Goal: Task Accomplishment & Management: Complete application form

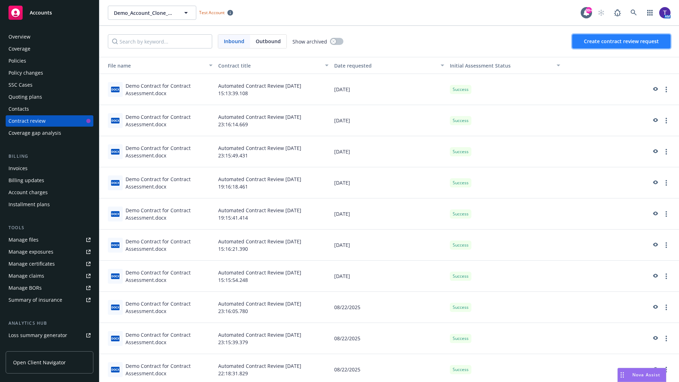
click at [622, 41] on span "Create contract review request" at bounding box center [621, 41] width 75 height 7
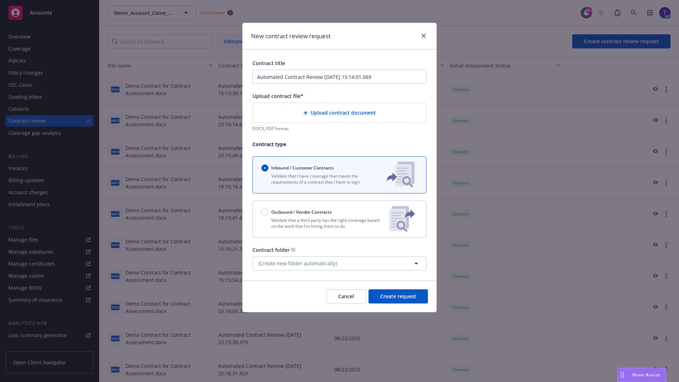
type input "Automated Contract Review [DATE] 15:14:01.069"
click at [339, 219] on p "Validate that a third party has the right coverage based on the work that I'm h…" at bounding box center [322, 223] width 122 height 12
radio input "false"
radio input "true"
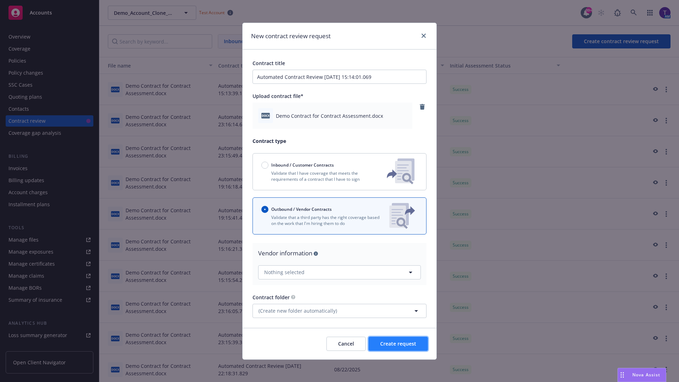
click at [398, 343] on span "Create request" at bounding box center [398, 343] width 36 height 7
